Goal: Book appointment/travel/reservation

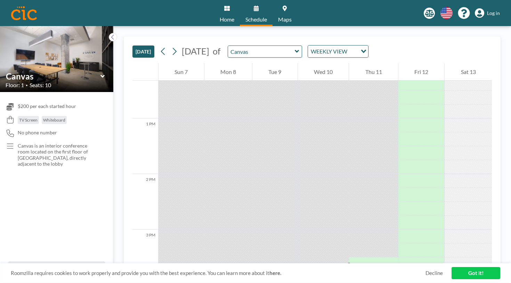
scroll to position [689, 0]
click at [169, 46] on button at bounding box center [174, 51] width 11 height 11
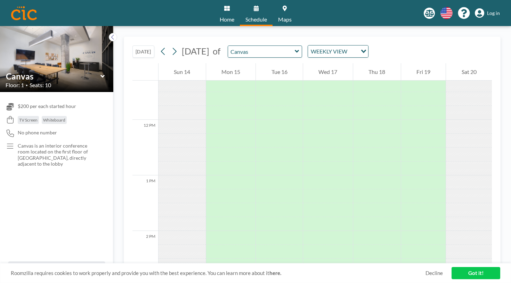
scroll to position [623, 0]
drag, startPoint x: 268, startPoint y: 169, endPoint x: 266, endPoint y: 202, distance: 33.1
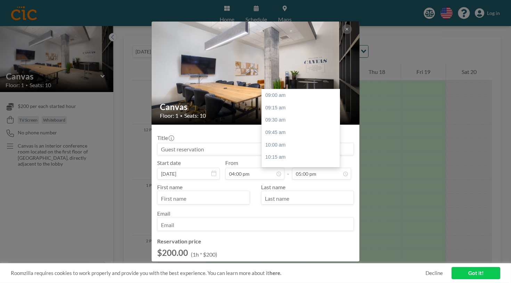
scroll to position [288, 0]
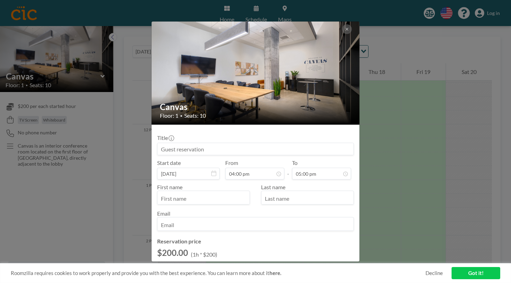
click at [235, 192] on input "text" at bounding box center [203, 198] width 92 height 12
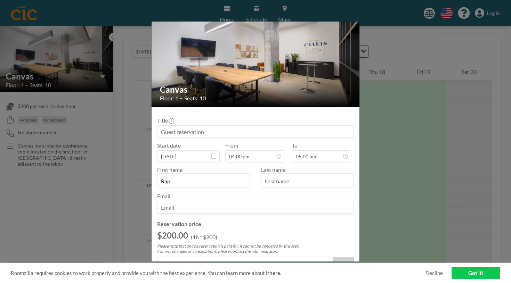
scroll to position [0, 0]
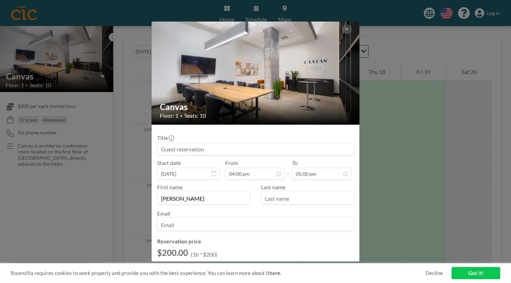
type input "Raphael"
click at [284, 192] on input "text" at bounding box center [307, 198] width 92 height 12
type input "Porter"
click at [262, 219] on input "email" at bounding box center [255, 225] width 196 height 12
type input "yenisse.hernandez@network.bio"
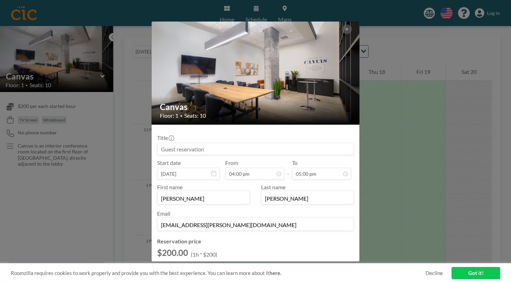
click at [257, 261] on p "Please note that once a reservation is paid for, it cannot be canceled by the u…" at bounding box center [255, 266] width 197 height 10
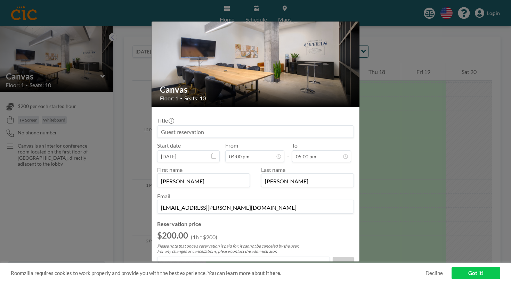
click at [163, 276] on input "Title" at bounding box center [161, 278] width 5 height 5
checkbox input "true"
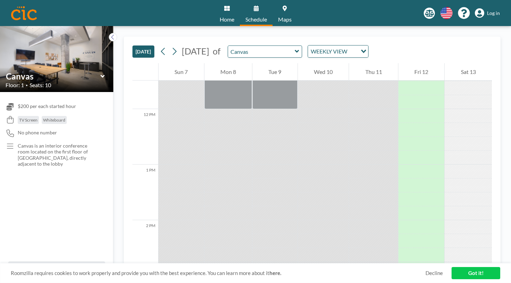
scroll to position [695, 0]
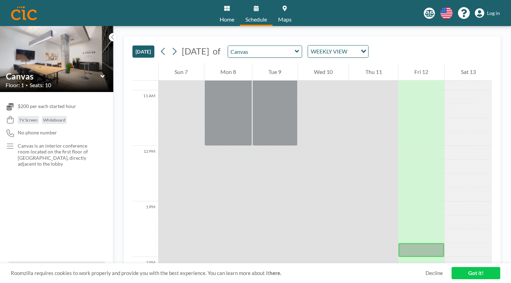
scroll to position [590, 0]
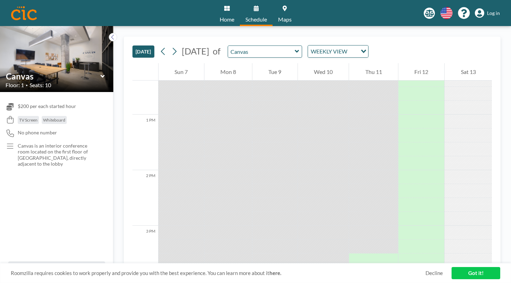
scroll to position [689, 0]
